Goal: Task Accomplishment & Management: Use online tool/utility

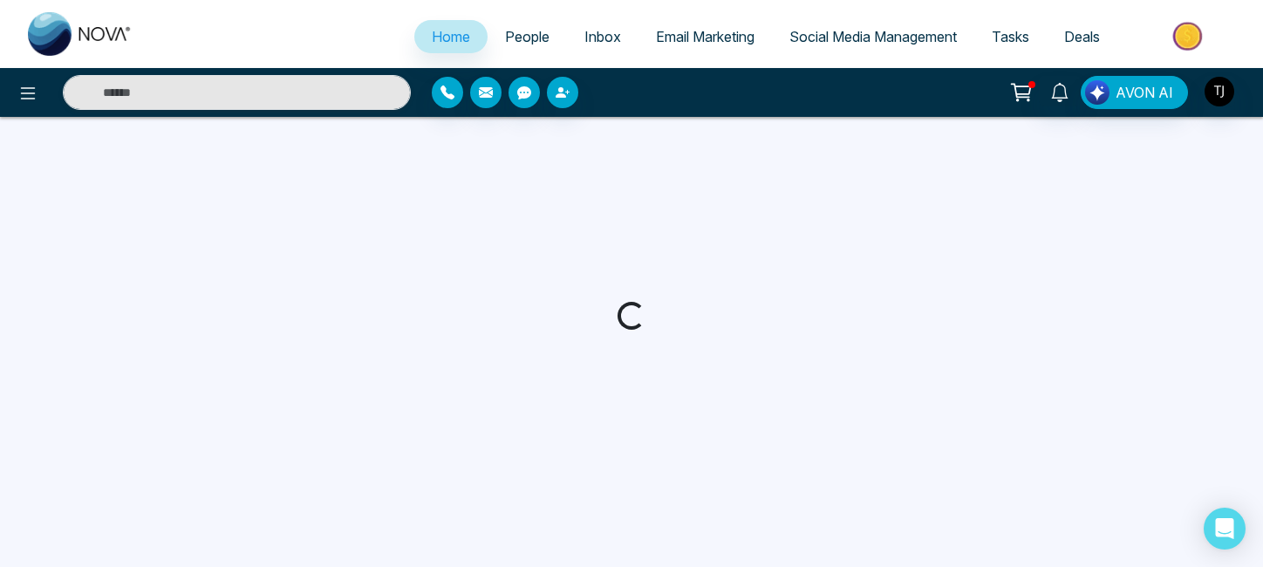
select select "*"
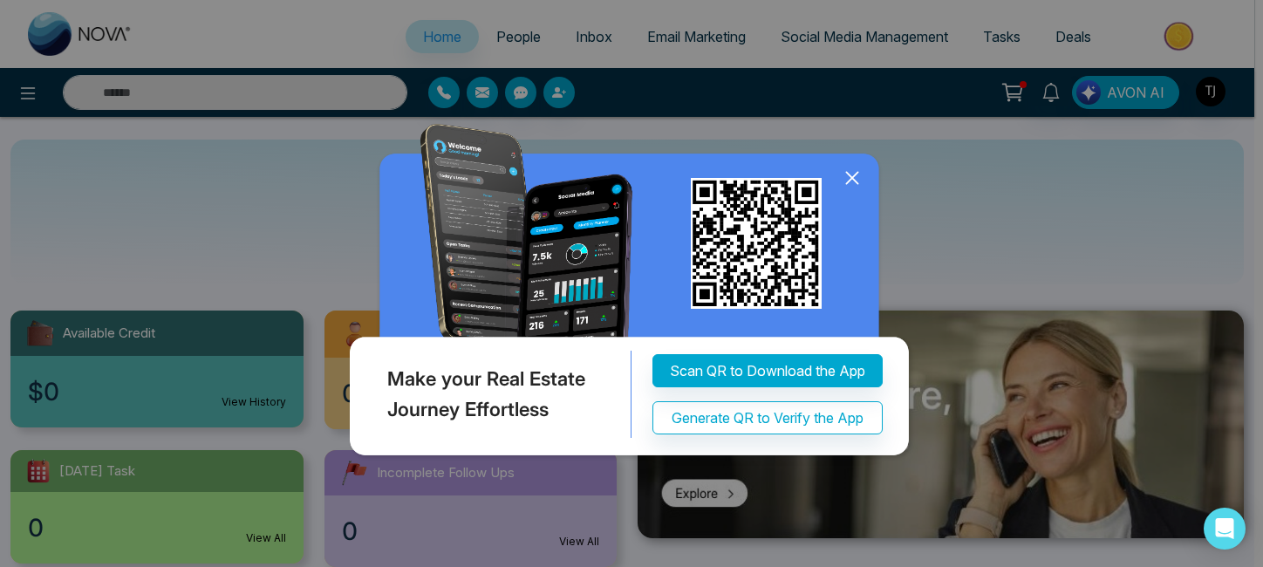
click at [853, 178] on icon at bounding box center [851, 178] width 11 height 11
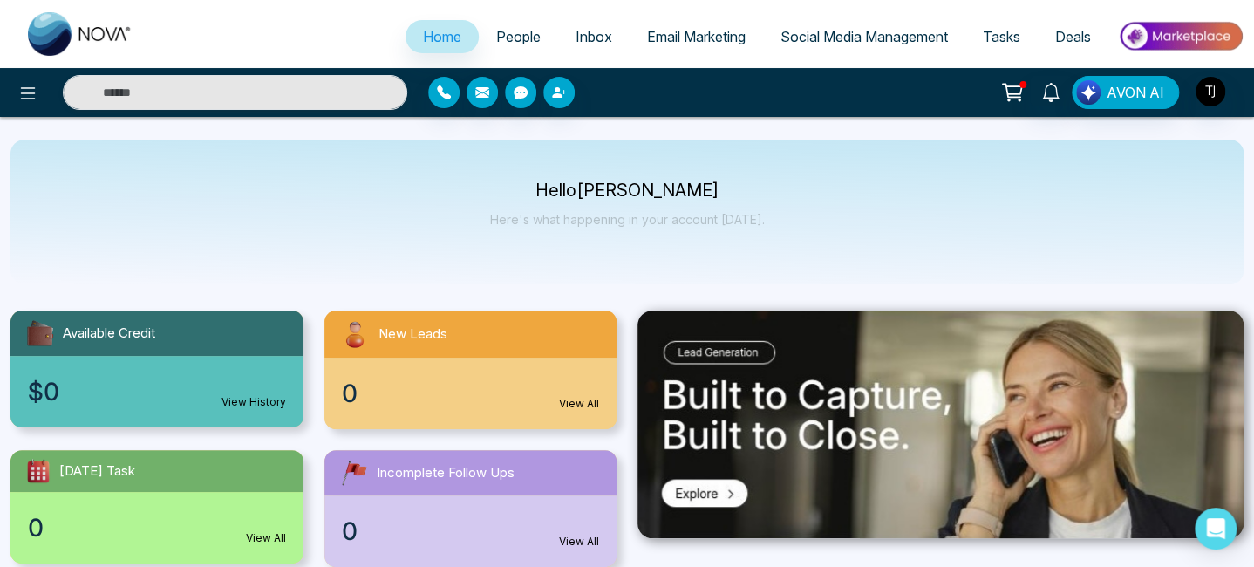
click at [670, 44] on span "Email Marketing" at bounding box center [696, 36] width 99 height 17
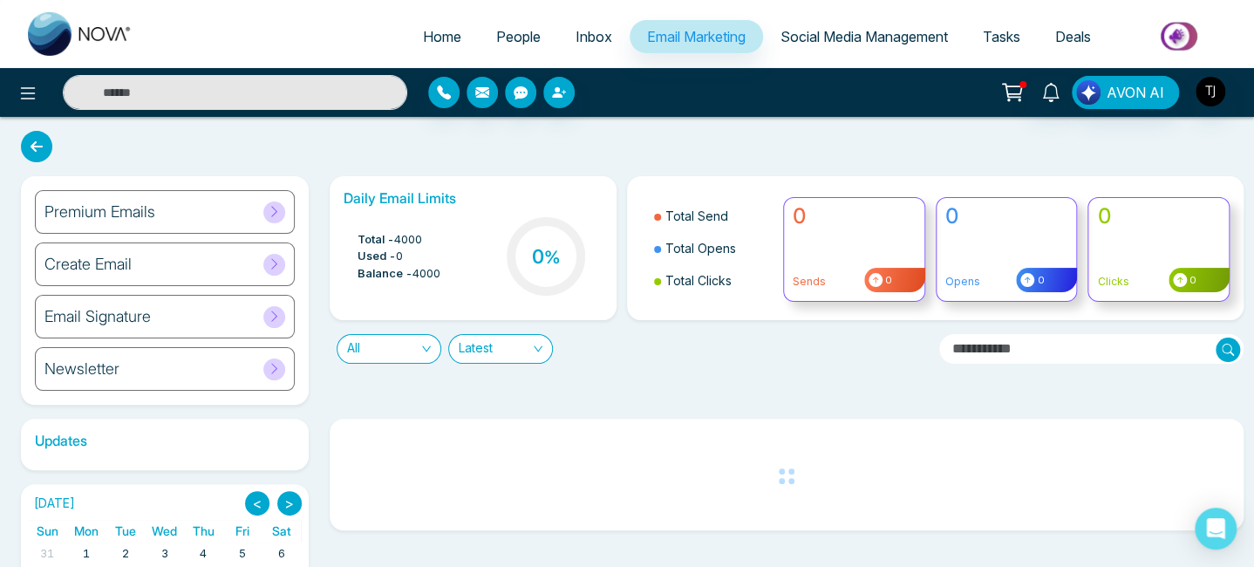
click at [277, 208] on icon at bounding box center [274, 211] width 13 height 13
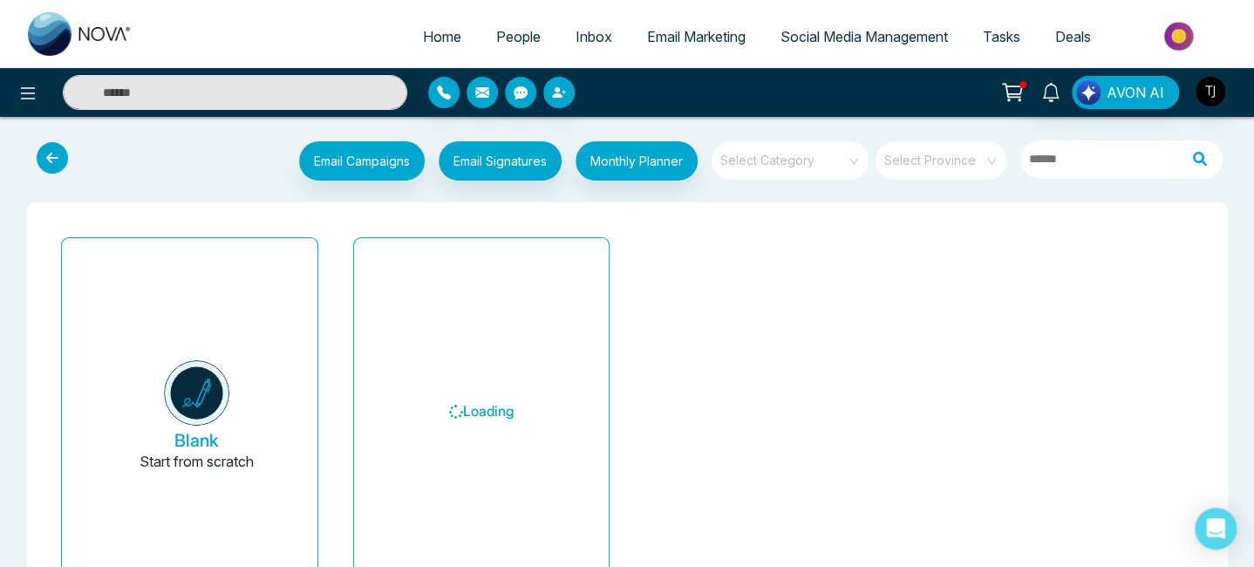
click at [342, 337] on div "Loading" at bounding box center [482, 417] width 292 height 374
click at [805, 153] on input "search" at bounding box center [784, 154] width 126 height 26
click at [696, 120] on div "Email Campaigns Start from scratch? View my campaigns Email Signatures Monthly …" at bounding box center [627, 385] width 1254 height 536
click at [203, 204] on div "Blank Start from scratch Loading" at bounding box center [627, 417] width 1202 height 430
click at [607, 215] on div "Blank Start from scratch Loading" at bounding box center [627, 417] width 1202 height 430
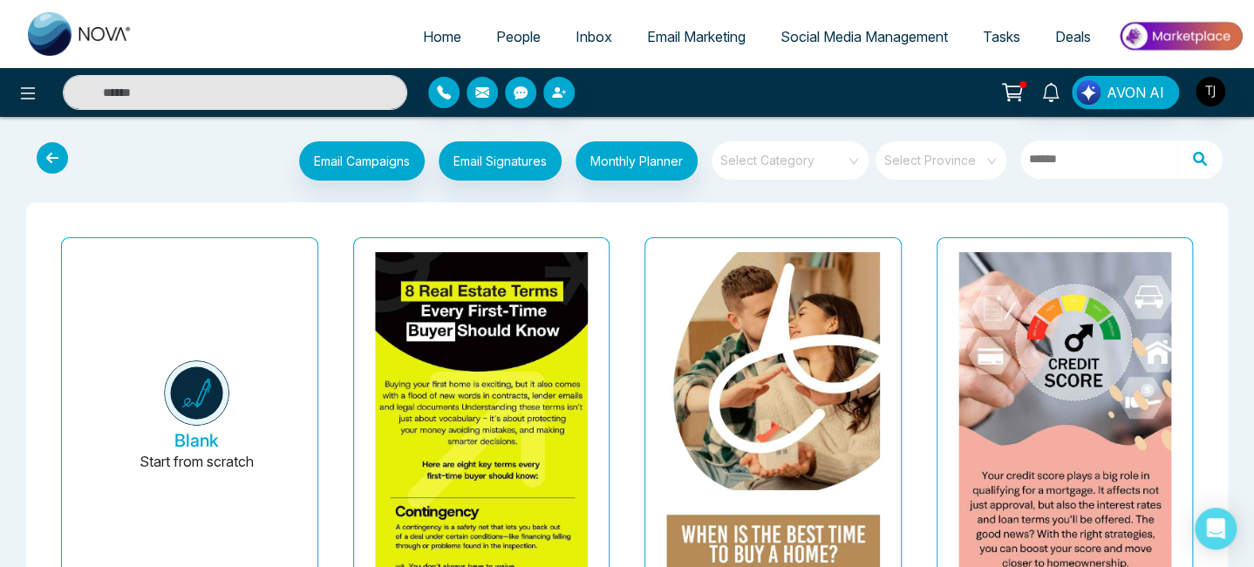
click at [825, 155] on input "search" at bounding box center [784, 154] width 126 height 26
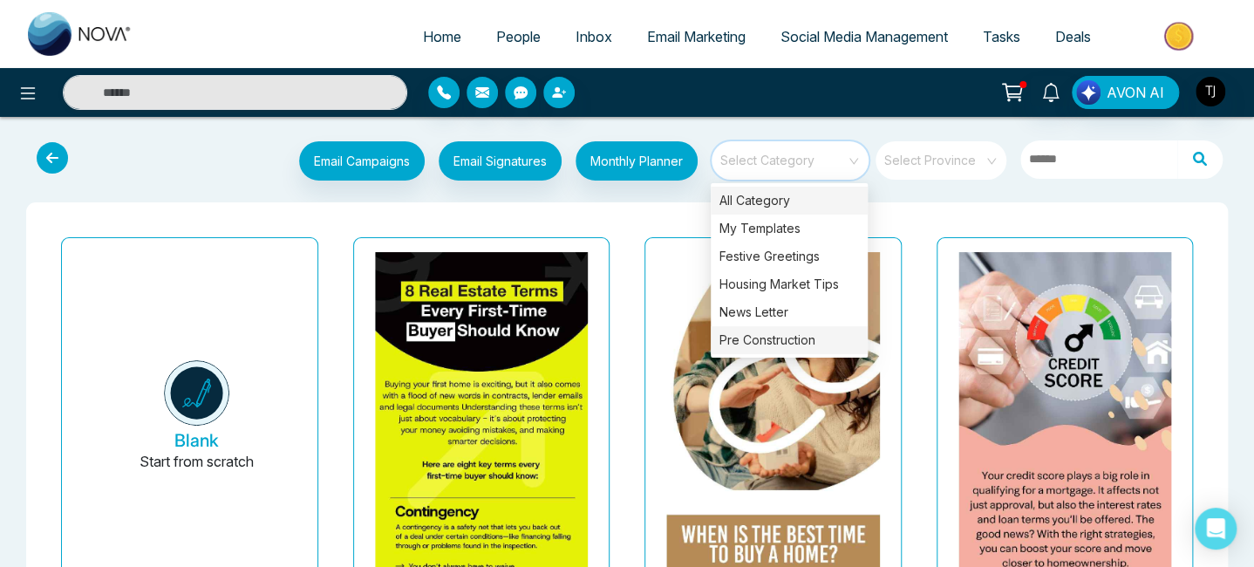
click at [764, 337] on div "Pre Construction" at bounding box center [789, 340] width 157 height 28
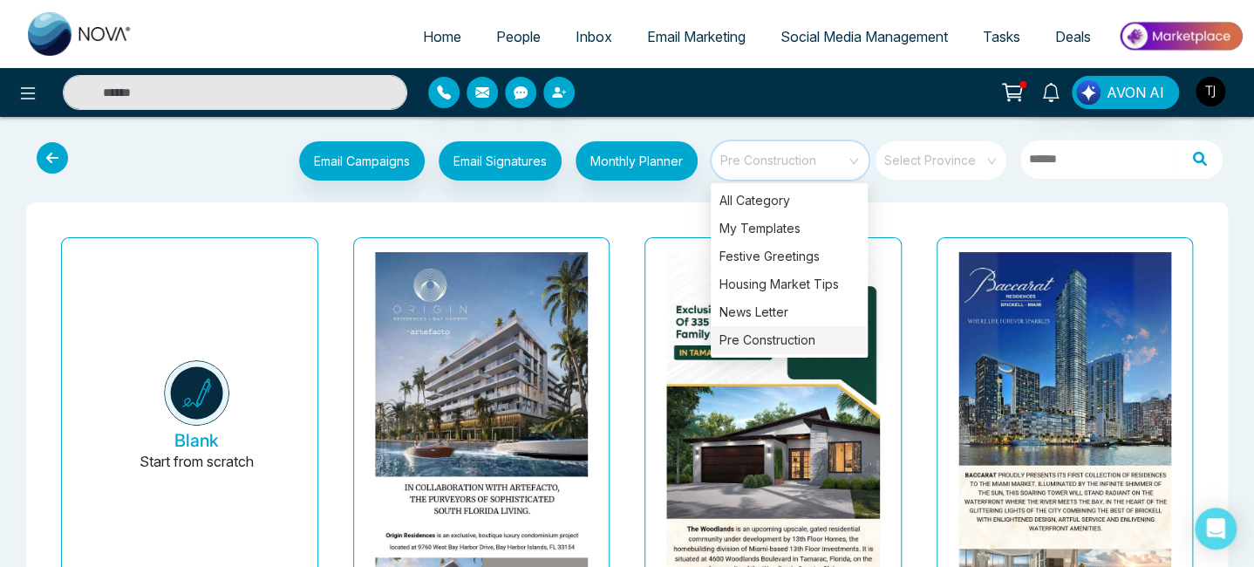
click at [841, 166] on span "Pre Construction" at bounding box center [791, 160] width 142 height 26
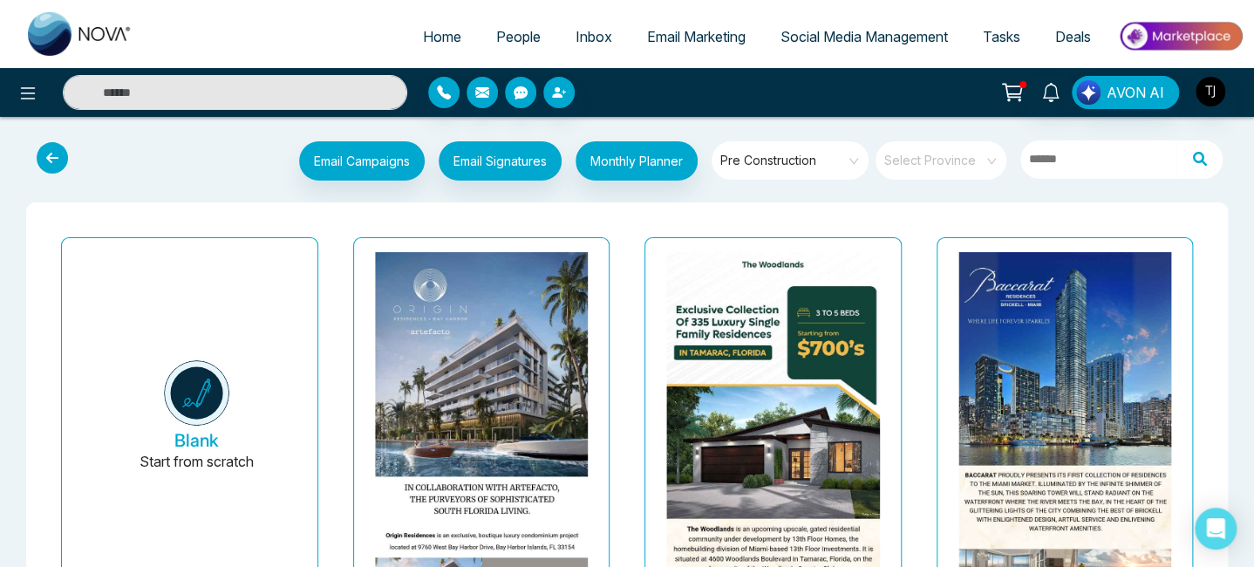
click at [954, 173] on span at bounding box center [934, 160] width 99 height 38
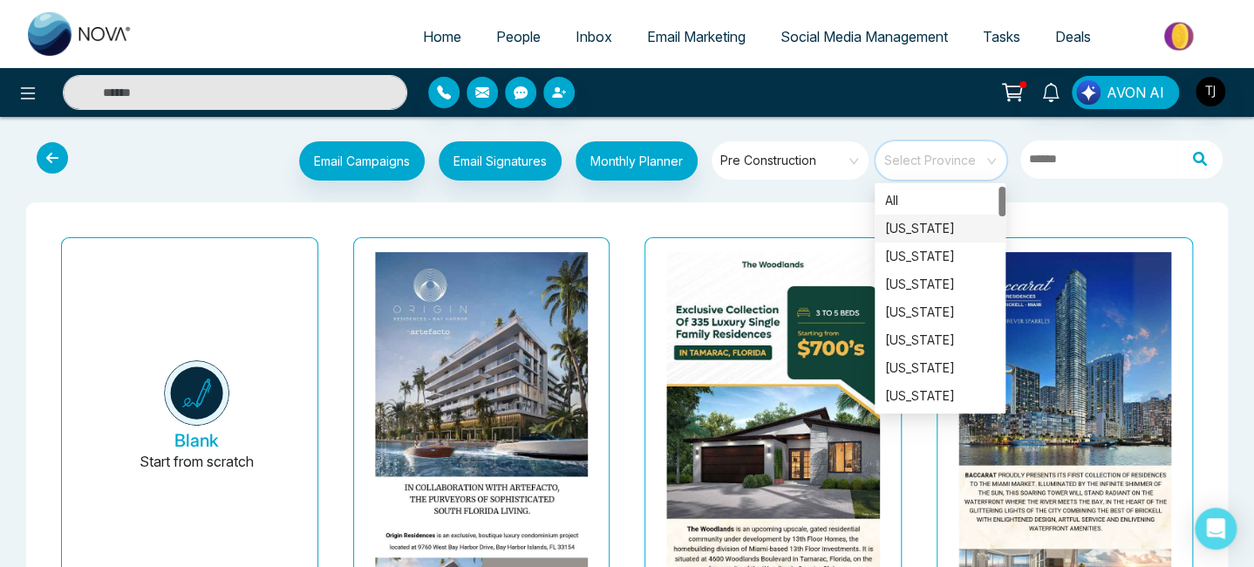
click at [901, 229] on div "Florida" at bounding box center [940, 228] width 110 height 19
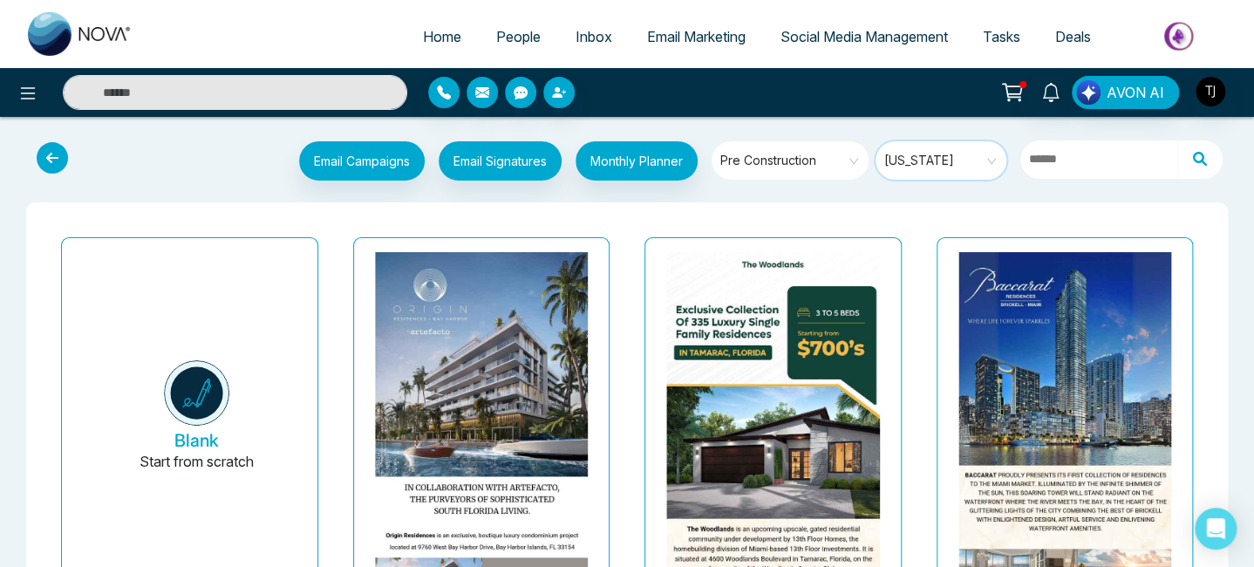
click at [848, 169] on span "Pre Construction" at bounding box center [791, 160] width 142 height 26
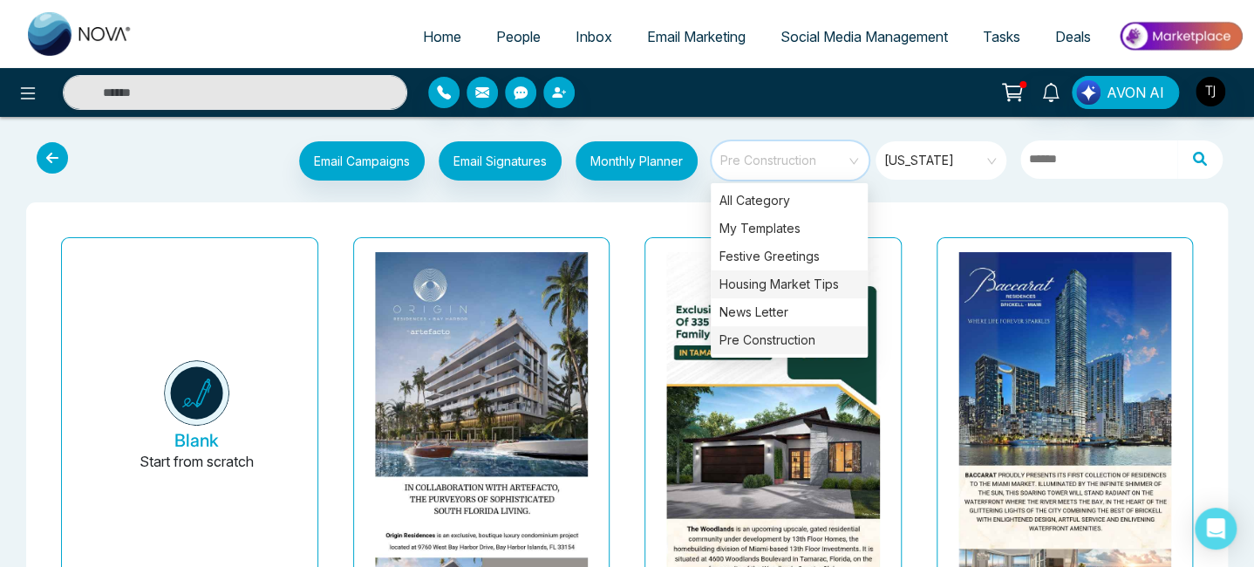
click at [786, 282] on div "Housing Market Tips" at bounding box center [789, 284] width 157 height 28
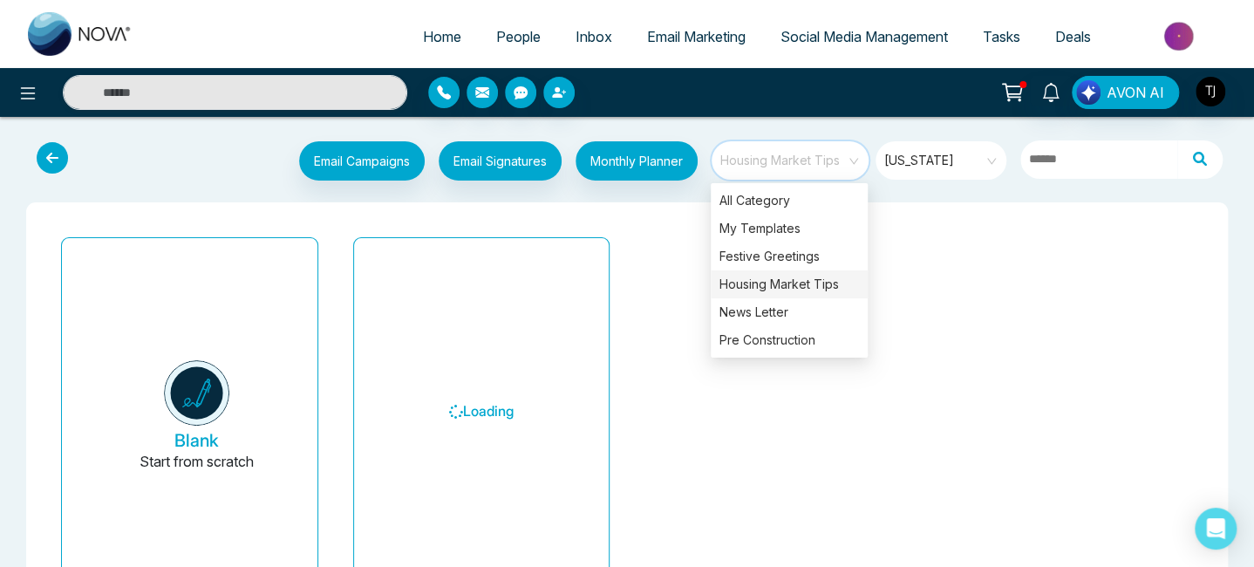
click at [897, 201] on div "Email Campaigns Start from scratch? View my campaigns Email Signatures Monthly …" at bounding box center [627, 392] width 1254 height 522
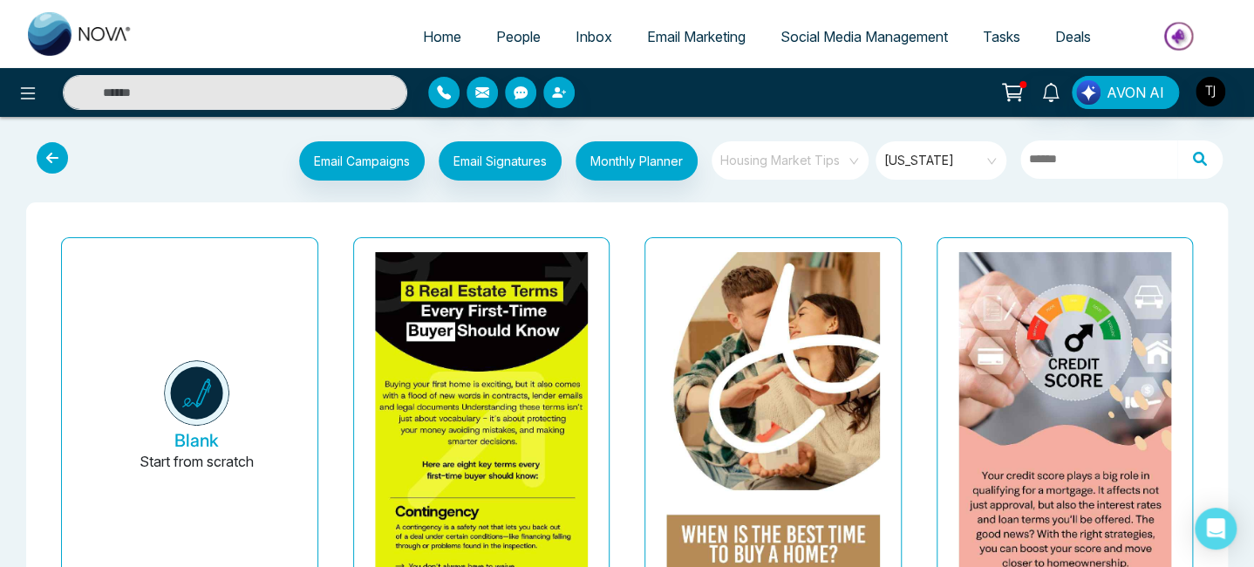
click at [820, 166] on span "Housing Market Tips" at bounding box center [791, 160] width 142 height 26
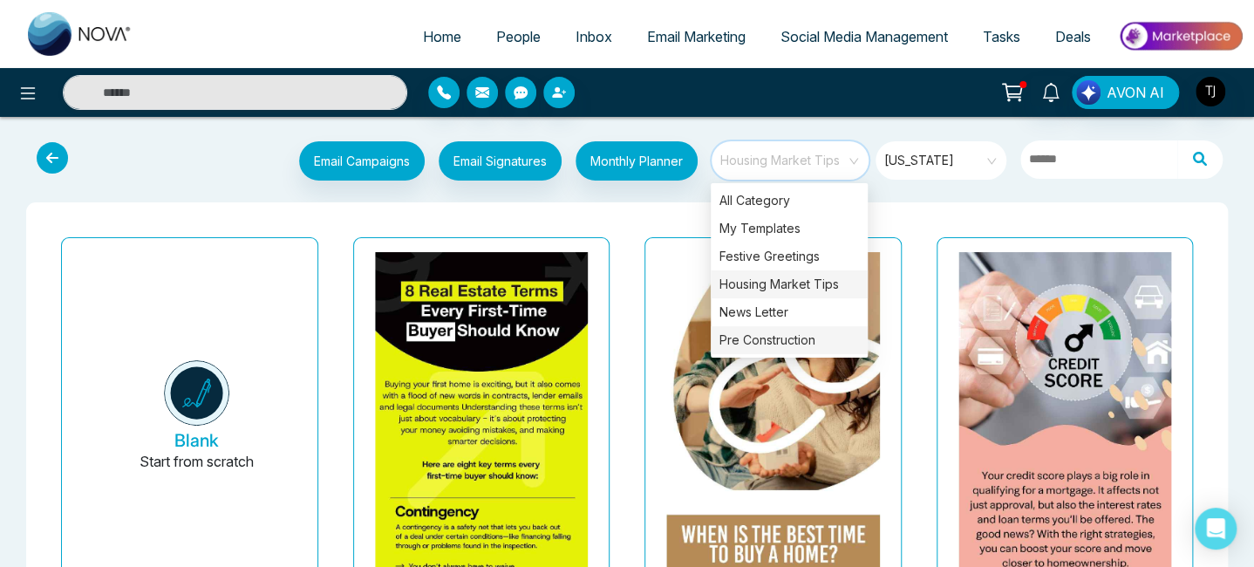
click at [765, 337] on div "Pre Construction" at bounding box center [789, 340] width 157 height 28
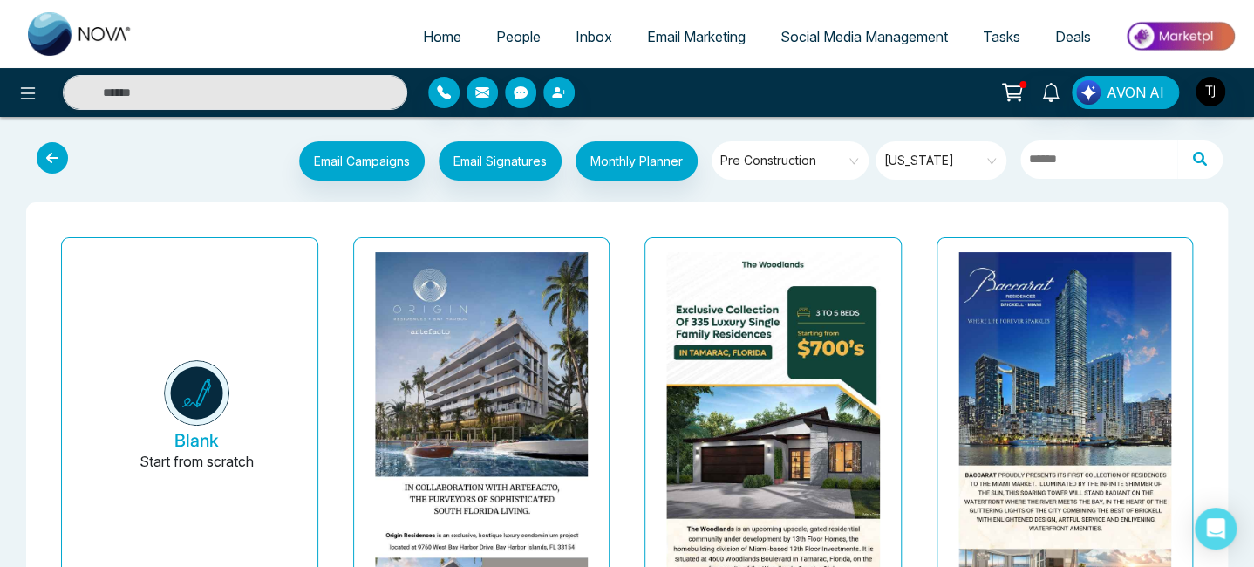
click at [828, 167] on span "Pre Construction" at bounding box center [791, 160] width 142 height 26
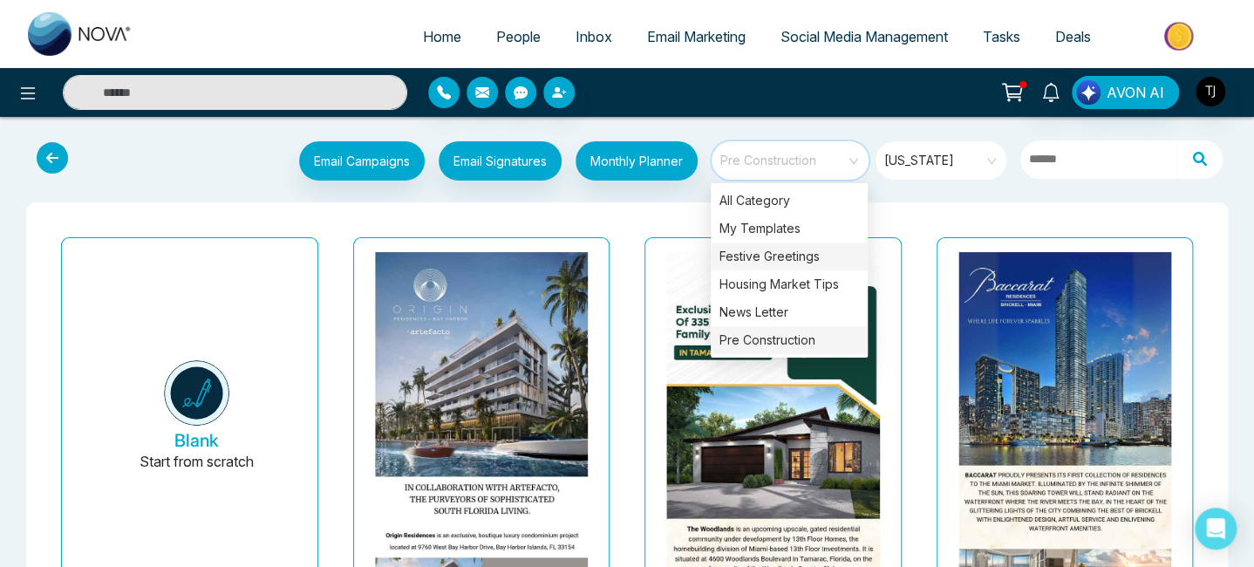
click at [795, 255] on div "Festive Greetings" at bounding box center [789, 256] width 157 height 28
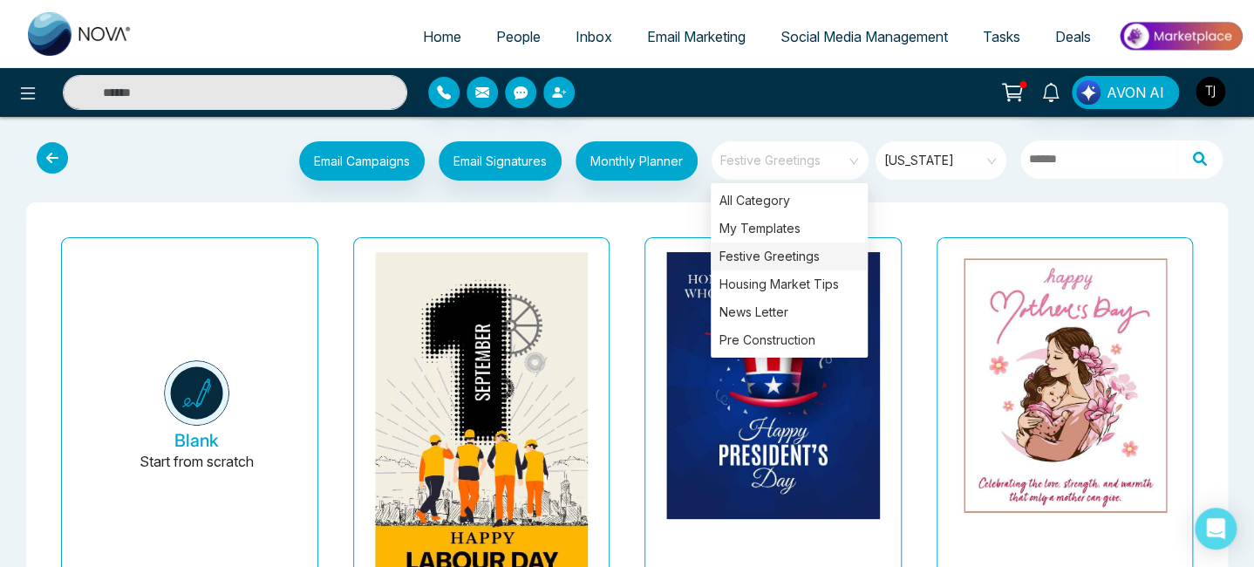
click at [836, 159] on span "Festive Greetings" at bounding box center [791, 160] width 142 height 26
click at [773, 199] on div "All Category" at bounding box center [789, 201] width 157 height 28
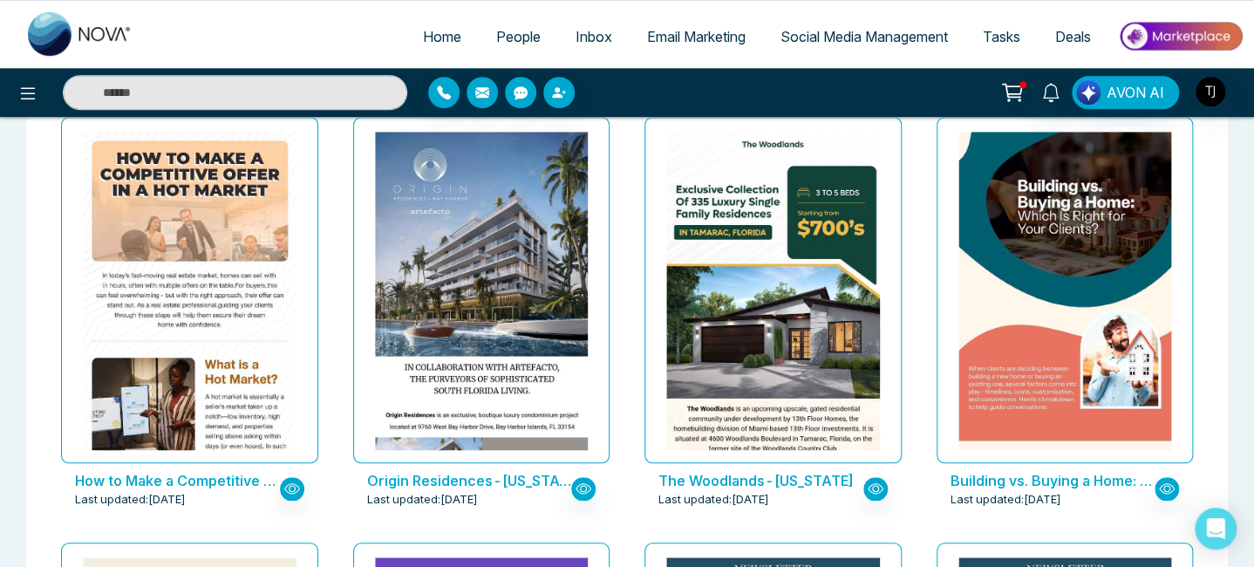
scroll to position [546, 0]
